Goal: Task Accomplishment & Management: Manage account settings

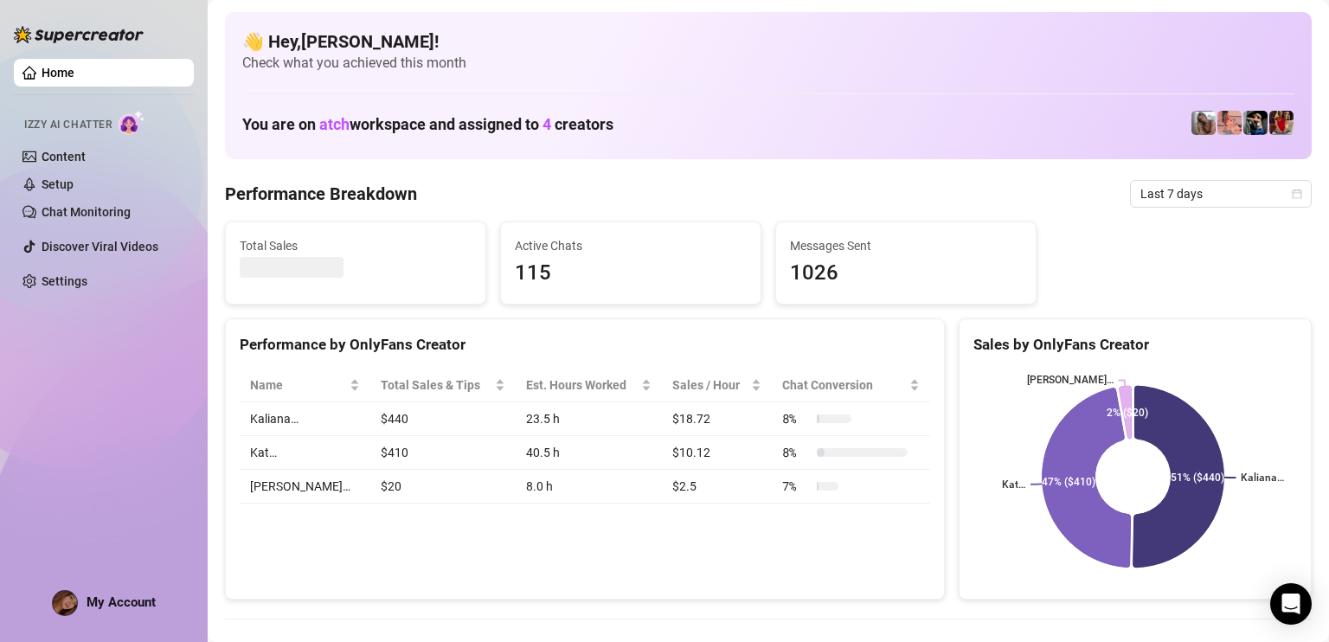
click at [111, 607] on span "My Account" at bounding box center [121, 603] width 69 height 16
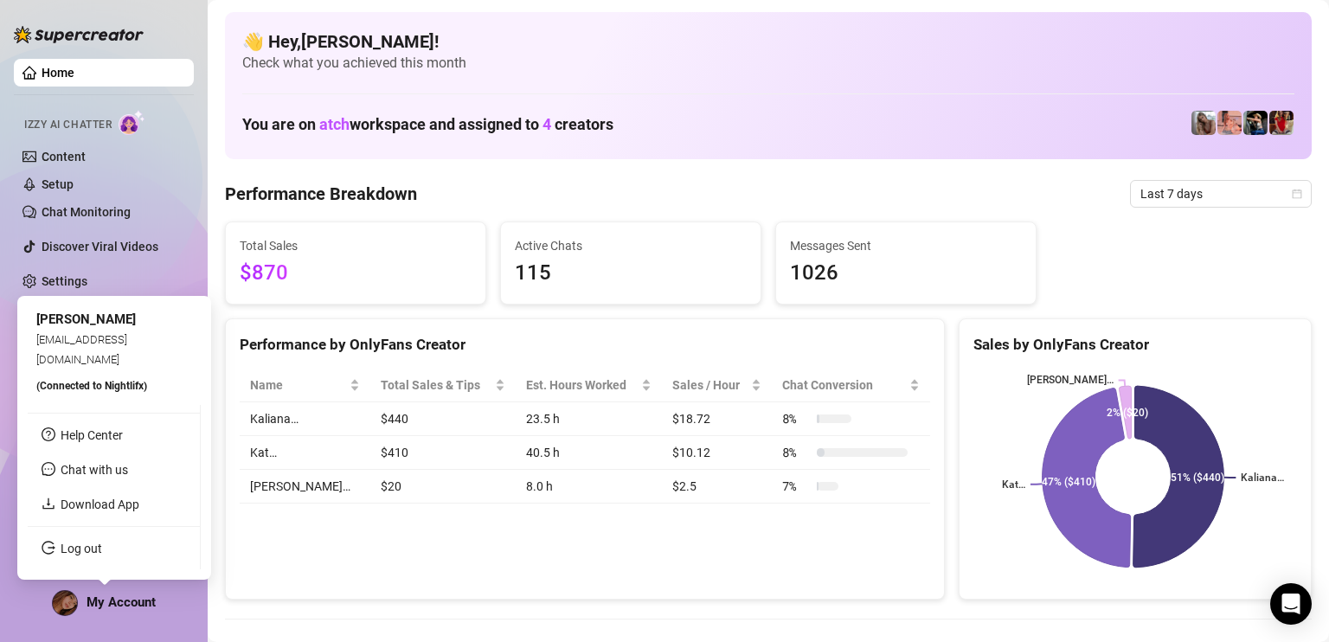
click at [121, 562] on ul "Help Center Chat with us Download App Log out" at bounding box center [114, 487] width 173 height 164
click at [102, 546] on link "Log out" at bounding box center [82, 549] width 42 height 14
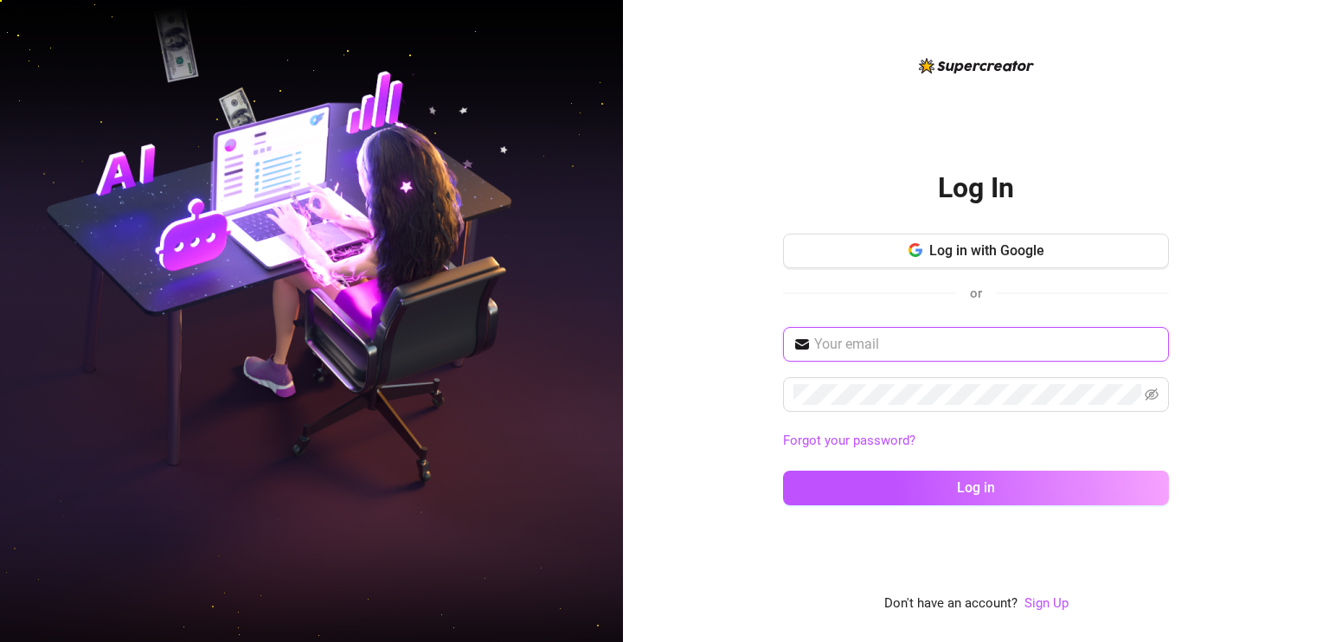
click at [956, 340] on input "text" at bounding box center [986, 344] width 344 height 21
type input "[EMAIL_ADDRESS][DOMAIN_NAME]"
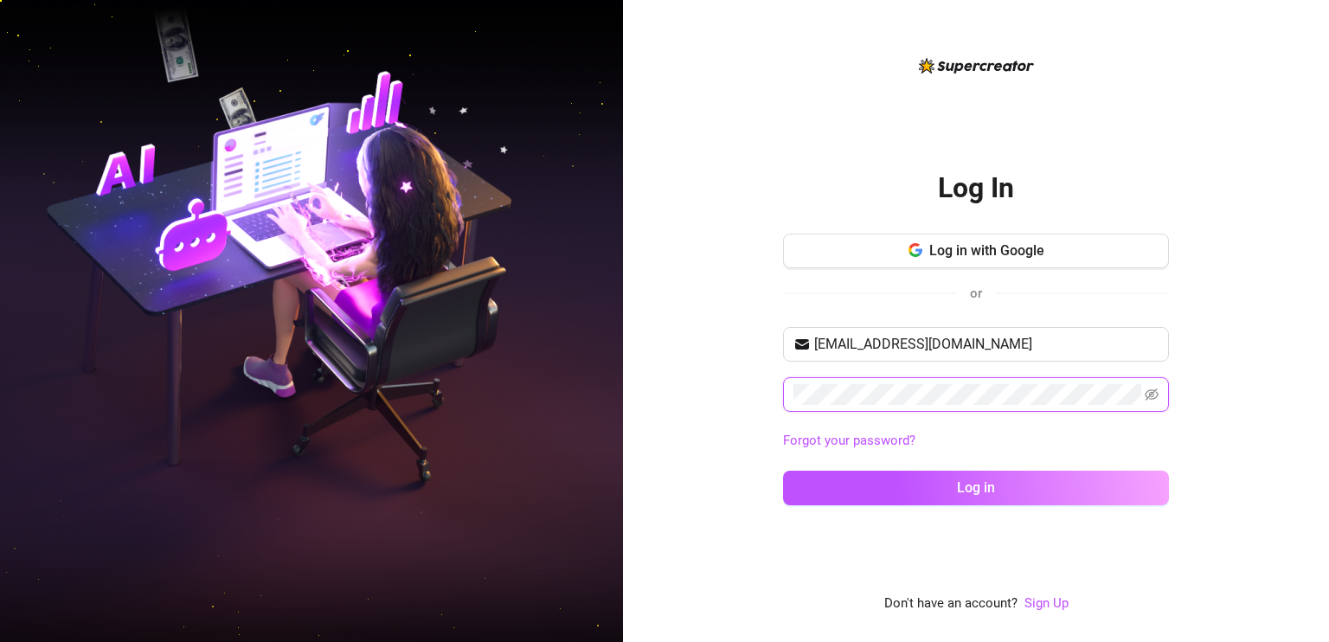
click at [783, 471] on button "Log in" at bounding box center [976, 488] width 386 height 35
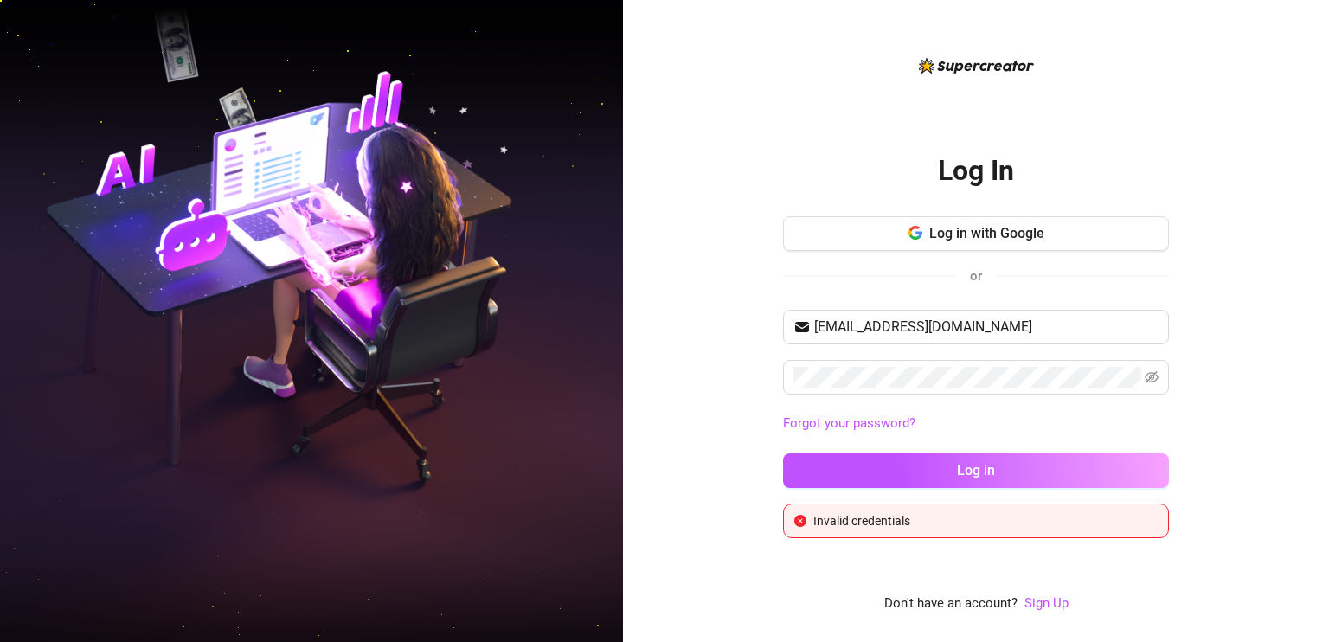
click at [1236, 289] on div "Log In Log in with Google or [EMAIL_ADDRESS][DOMAIN_NAME] Forgot your password?…" at bounding box center [976, 321] width 706 height 642
click at [1154, 377] on icon "eye-invisible" at bounding box center [1152, 377] width 3 height 3
click at [783, 454] on button "Log in" at bounding box center [976, 471] width 386 height 35
click at [950, 235] on span "Log in with Google" at bounding box center [987, 233] width 115 height 16
